Goal: Transaction & Acquisition: Purchase product/service

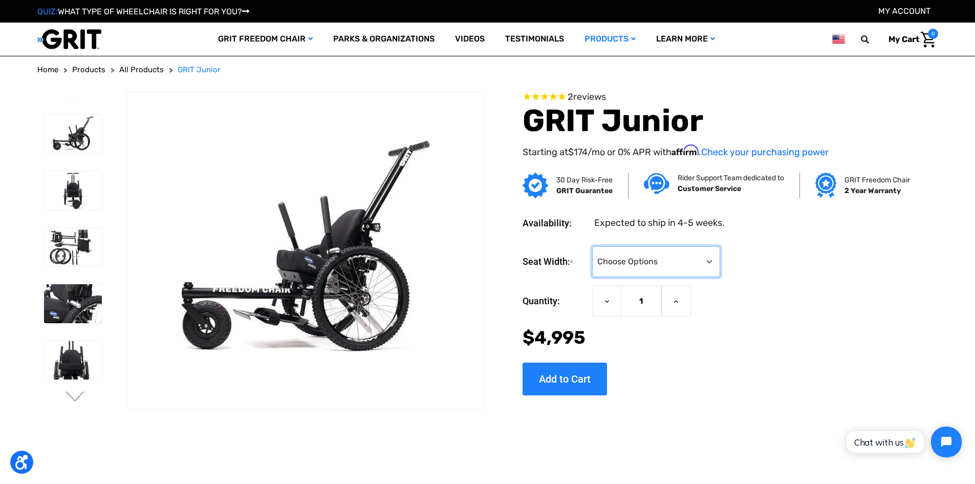
click at [681, 252] on select "Choose Options <10" 11-12"" at bounding box center [656, 261] width 128 height 31
click at [791, 282] on form "Seat Width: * Choose Options <10" 11-12" Current Stock: Quantity: Decrease Quan…" at bounding box center [714, 298] width 384 height 104
drag, startPoint x: 717, startPoint y: 272, endPoint x: 603, endPoint y: 255, distance: 115.9
click at [708, 272] on select "Choose Options <10" 11-12"" at bounding box center [656, 261] width 128 height 31
click at [592, 246] on select "Choose Options <10" 11-12"" at bounding box center [656, 261] width 128 height 31
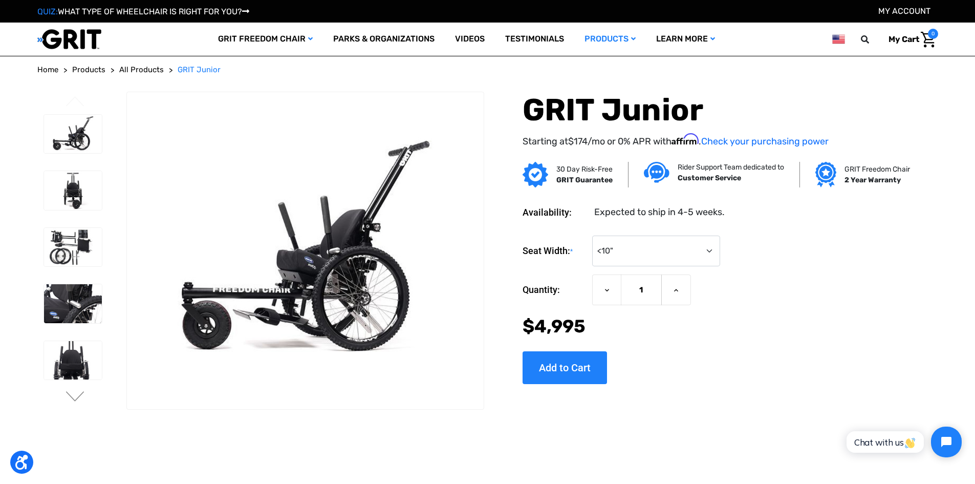
click at [690, 267] on form "Seat Width: * Choose Options <10" 11-12" Current Stock: Quantity: Decrease Quan…" at bounding box center [714, 287] width 384 height 104
click at [695, 246] on select "Choose Options <10" 11-12"" at bounding box center [656, 250] width 128 height 31
select select "337"
click at [592, 235] on select "Choose Options <10" 11-12"" at bounding box center [656, 250] width 128 height 31
click at [740, 318] on div "Now: $4,995" at bounding box center [714, 326] width 384 height 27
